Goal: Task Accomplishment & Management: Complete application form

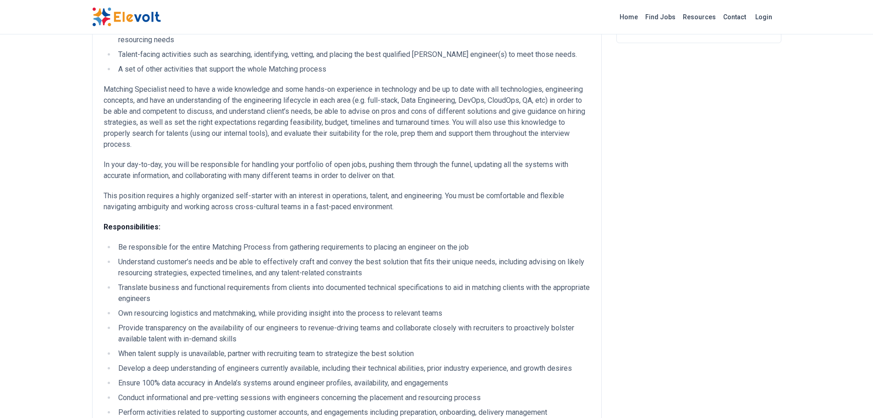
scroll to position [138, 0]
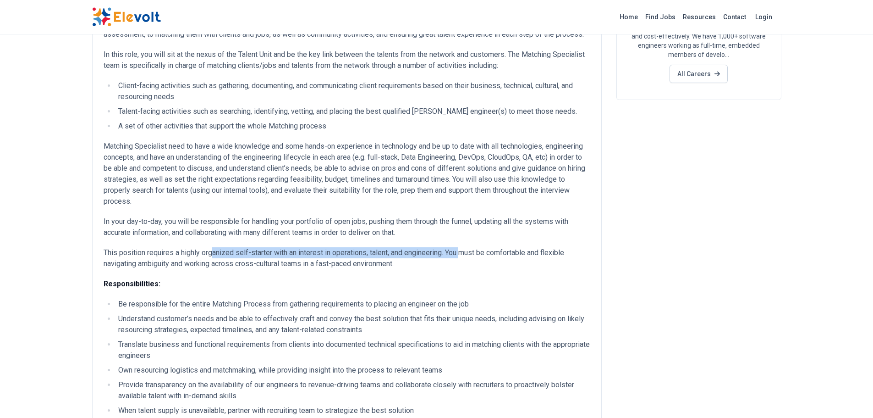
drag, startPoint x: 213, startPoint y: 263, endPoint x: 473, endPoint y: 246, distance: 260.0
click at [468, 259] on p "This position requires a highly organized self-starter with an interest in oper…" at bounding box center [347, 258] width 487 height 22
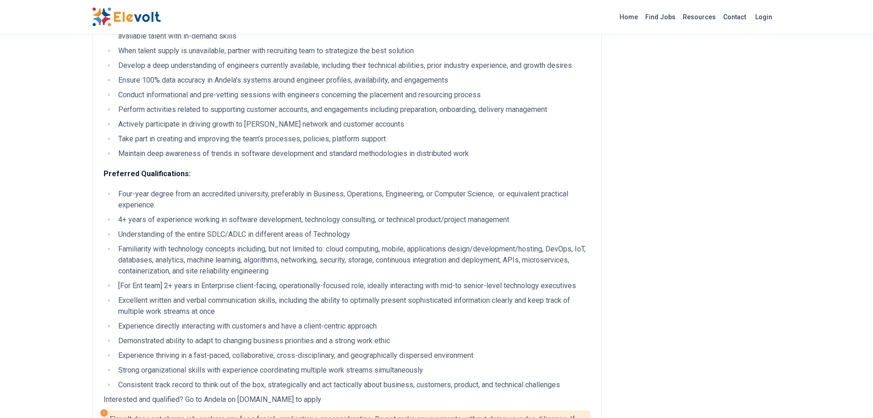
scroll to position [504, 0]
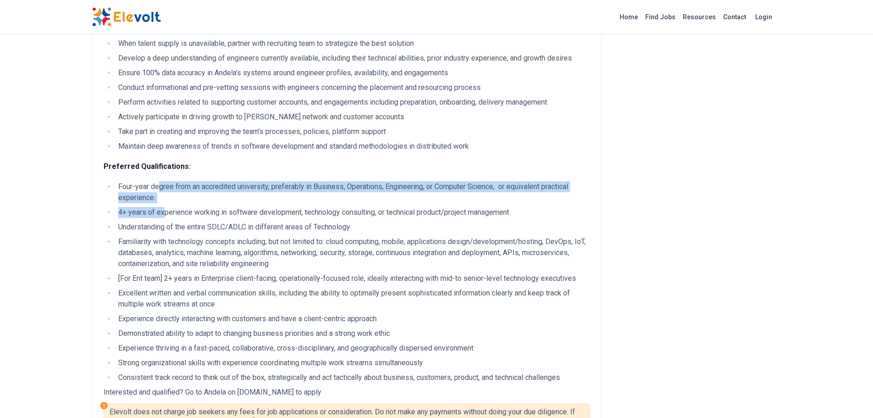
drag, startPoint x: 157, startPoint y: 201, endPoint x: 163, endPoint y: 219, distance: 18.8
click at [163, 219] on ul "Four-year degree from an accredited university, preferably in Business, Operati…" at bounding box center [347, 282] width 487 height 202
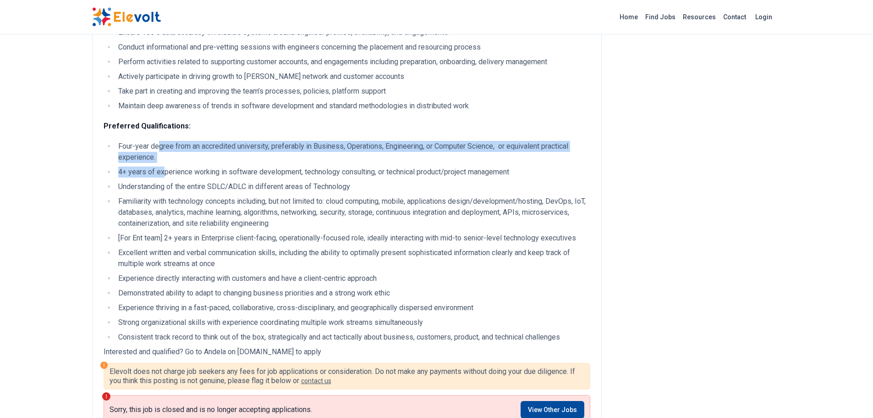
scroll to position [596, 0]
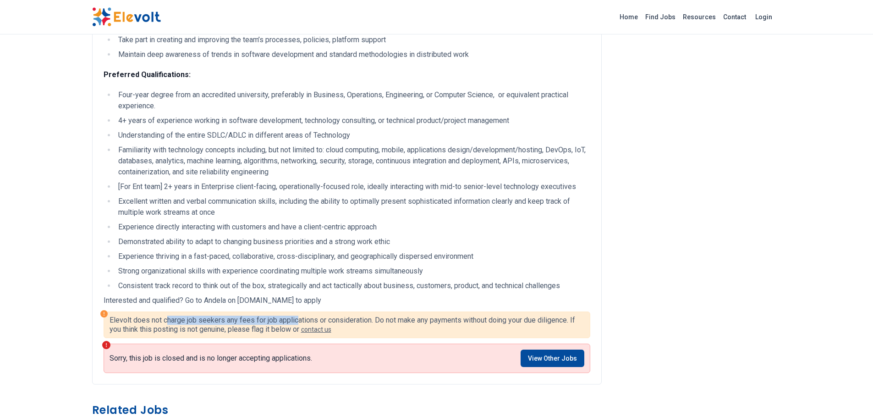
drag, startPoint x: 167, startPoint y: 331, endPoint x: 301, endPoint y: 331, distance: 133.8
click at [298, 331] on p "Elevolt does not charge job seekers any fees for job applications or considerat…" at bounding box center [347, 324] width 475 height 18
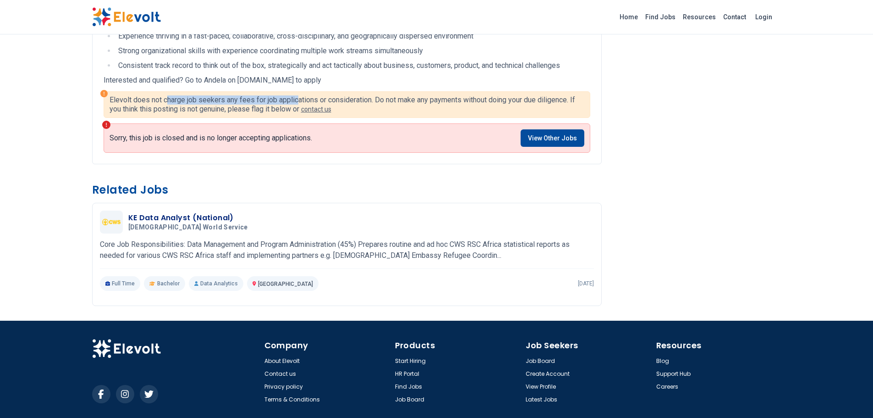
scroll to position [859, 0]
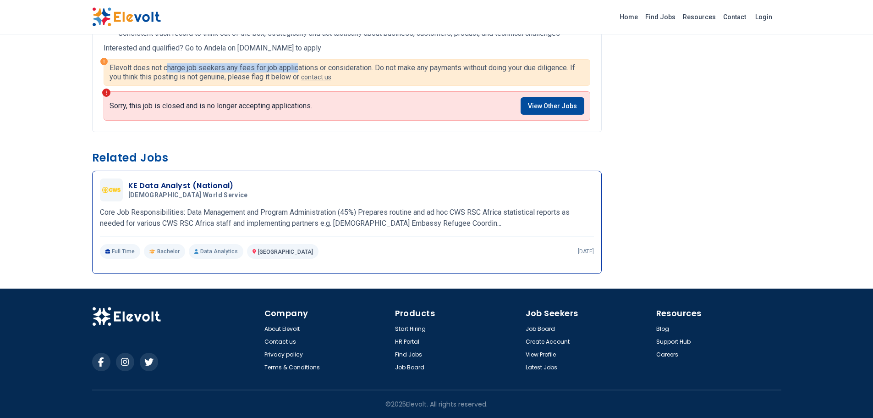
click at [173, 189] on h3 "KE Data Analyst (National)" at bounding box center [189, 185] width 123 height 11
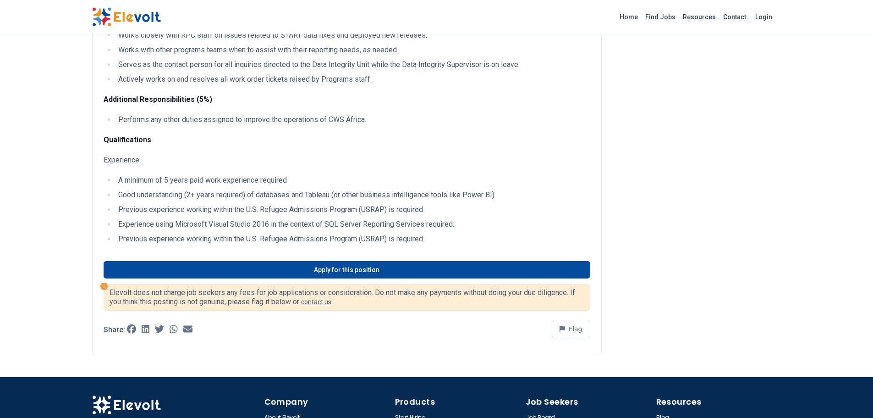
scroll to position [321, 0]
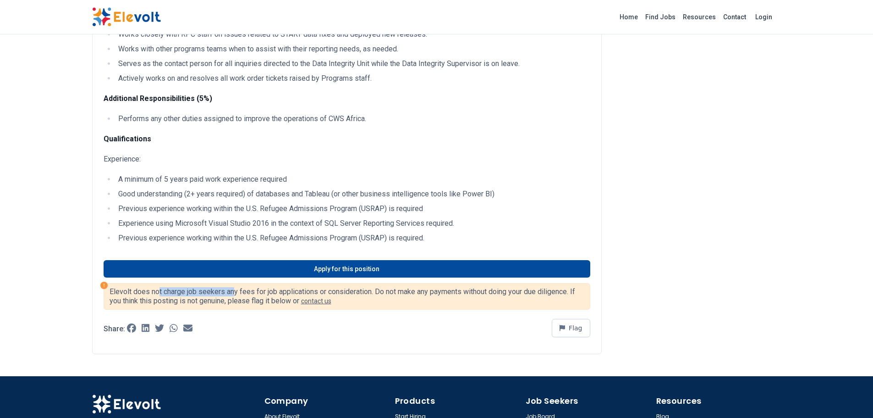
drag, startPoint x: 160, startPoint y: 291, endPoint x: 256, endPoint y: 288, distance: 96.3
click at [235, 291] on p "Elevolt does not charge job seekers any fees for job applications or considerat…" at bounding box center [347, 296] width 475 height 18
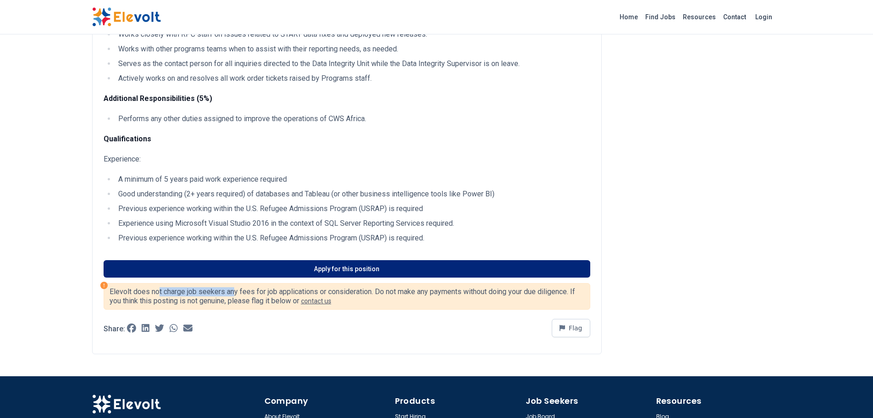
click at [322, 268] on link "Apply for this position" at bounding box center [347, 268] width 487 height 17
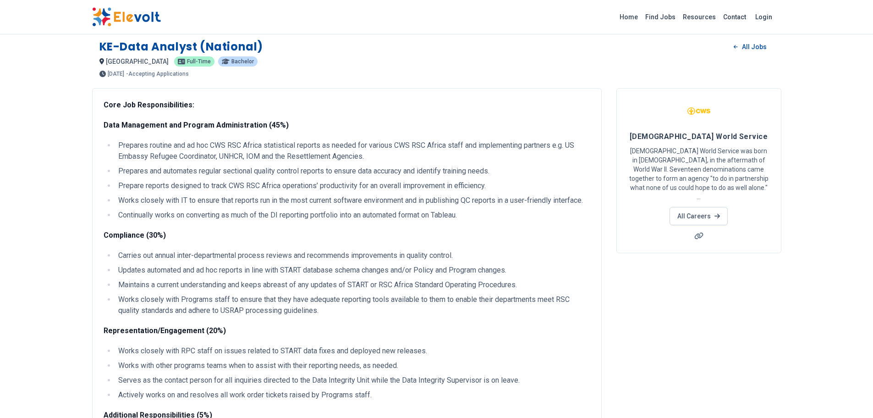
scroll to position [0, 0]
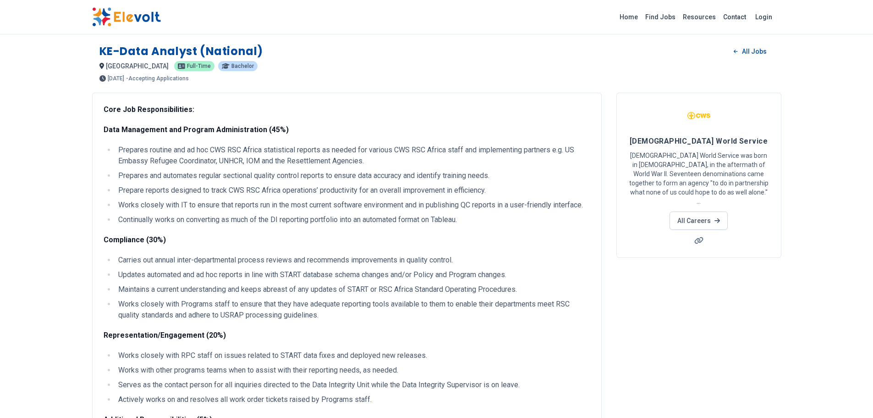
click at [124, 17] on img at bounding box center [126, 16] width 69 height 19
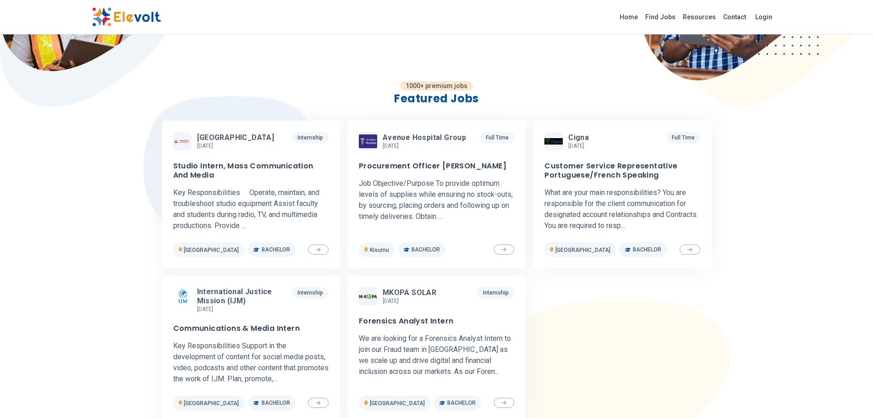
scroll to position [321, 0]
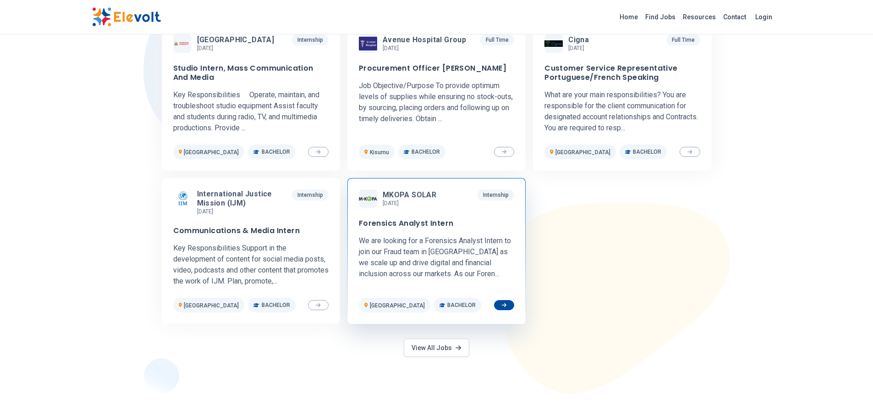
click at [500, 307] on span at bounding box center [504, 305] width 21 height 10
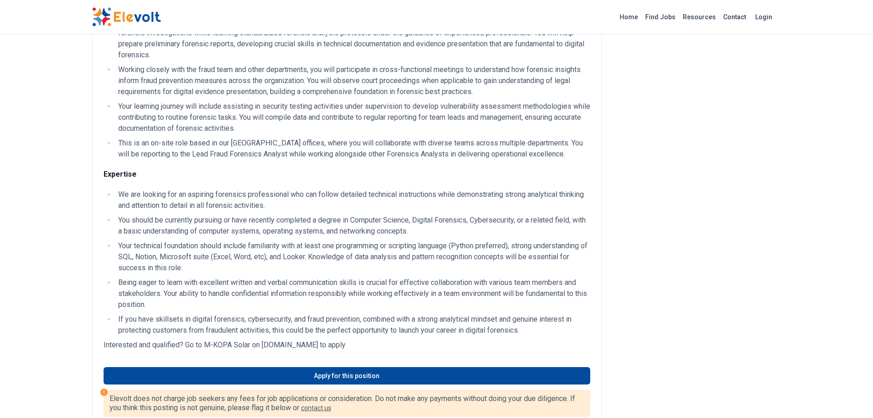
scroll to position [229, 0]
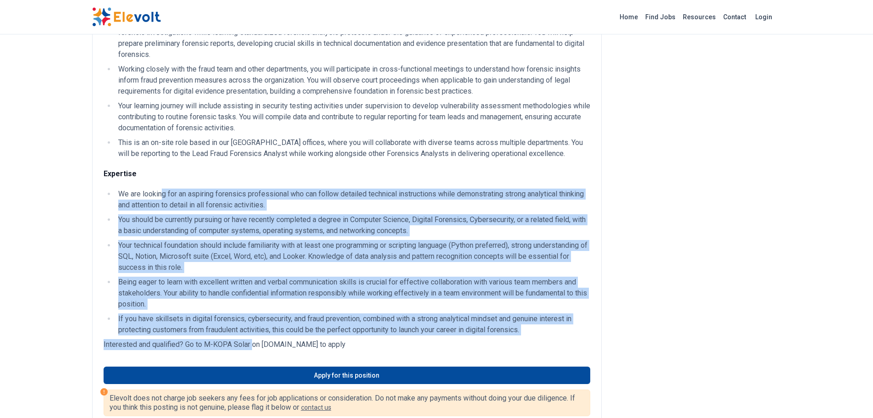
drag, startPoint x: 162, startPoint y: 195, endPoint x: 255, endPoint y: 340, distance: 172.1
click at [253, 340] on div "We are looking for a Forensics Analyst Intern to join our Fraud team in Kenya a…" at bounding box center [347, 161] width 510 height 597
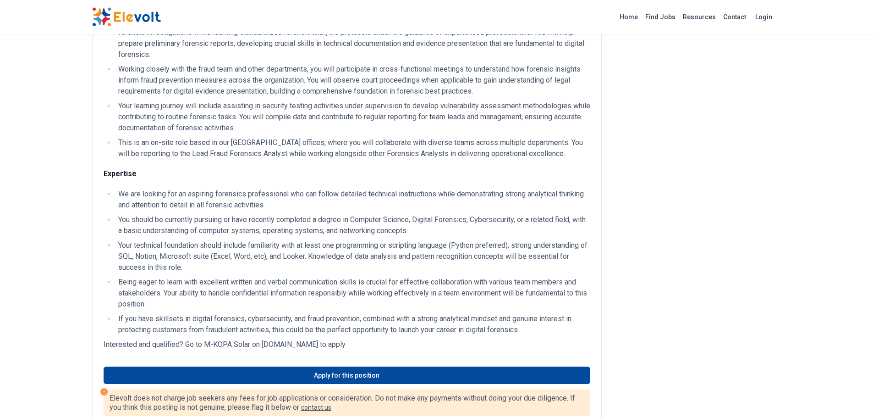
click at [316, 344] on p "Interested and qualified? Go to M-KOPA Solar on jobs.ashbyhq.com to apply" at bounding box center [347, 344] width 487 height 11
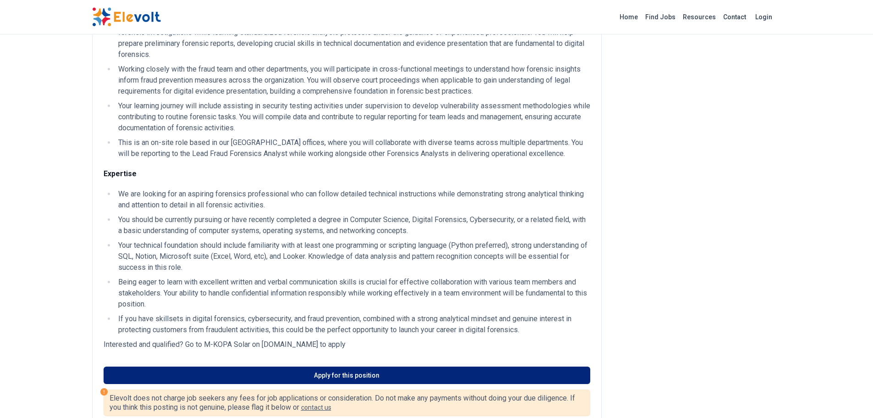
click at [242, 375] on link "Apply for this position" at bounding box center [347, 374] width 487 height 17
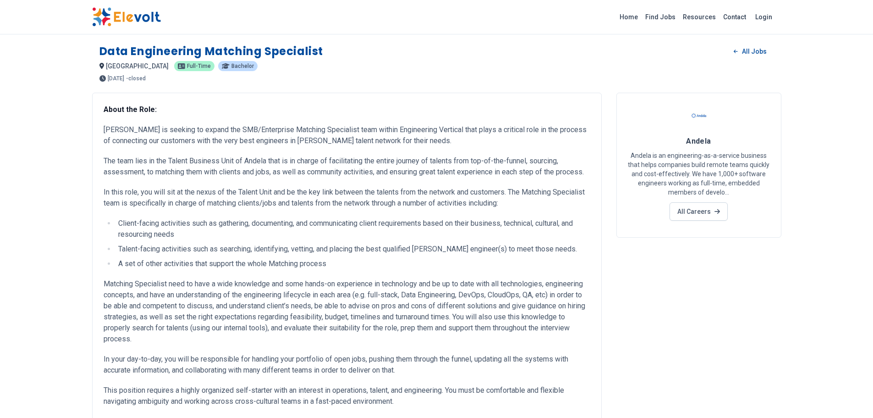
scroll to position [1, 0]
